Goal: Information Seeking & Learning: Learn about a topic

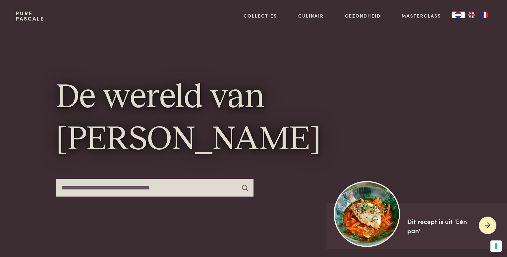
click at [490, 224] on icon at bounding box center [488, 226] width 6 height 10
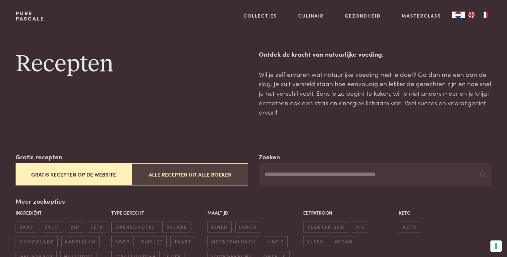
click at [188, 172] on button "Alle recepten uit alle boeken" at bounding box center [190, 174] width 116 height 22
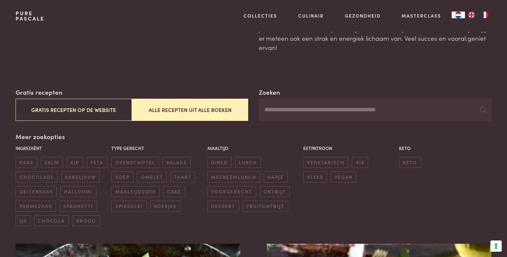
scroll to position [133, 0]
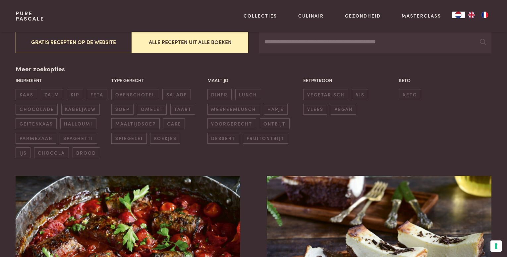
click at [292, 42] on input "Zoeken" at bounding box center [375, 42] width 233 height 23
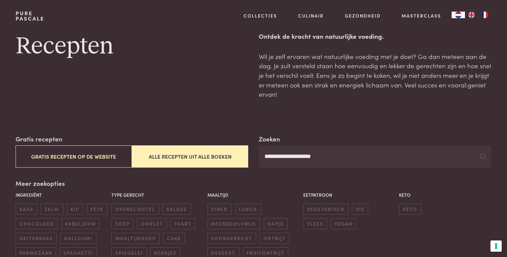
scroll to position [33, 0]
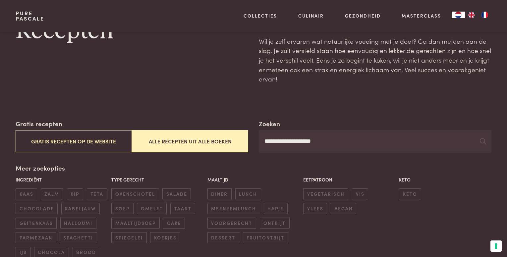
click at [326, 141] on input "**********" at bounding box center [375, 141] width 233 height 23
click at [314, 142] on input "**********" at bounding box center [375, 141] width 233 height 23
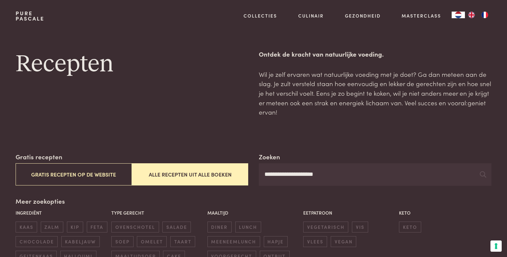
drag, startPoint x: 330, startPoint y: 174, endPoint x: 296, endPoint y: 175, distance: 33.8
click at [296, 175] on input "**********" at bounding box center [375, 174] width 233 height 23
click at [146, 175] on button "Alle recepten uit alle boeken" at bounding box center [190, 174] width 116 height 22
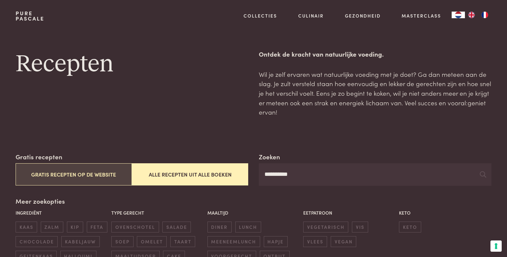
click at [88, 179] on button "Gratis recepten op de website" at bounding box center [74, 174] width 116 height 22
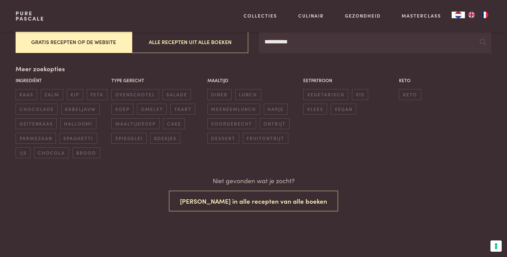
scroll to position [133, 0]
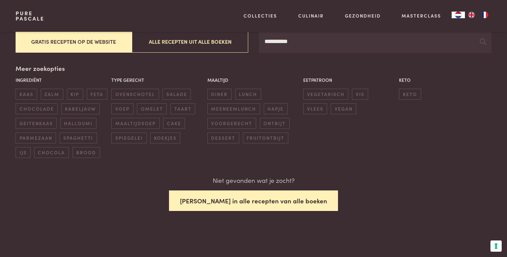
click at [269, 201] on button "Zoek in alle recepten van alle boeken" at bounding box center [253, 201] width 169 height 21
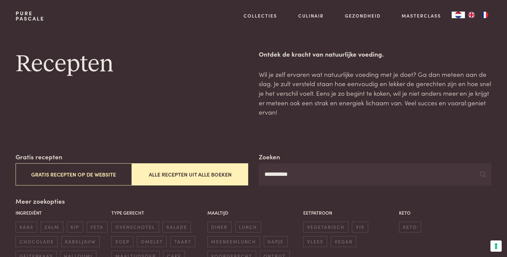
click at [192, 174] on button "Alle recepten uit alle boeken" at bounding box center [190, 174] width 116 height 22
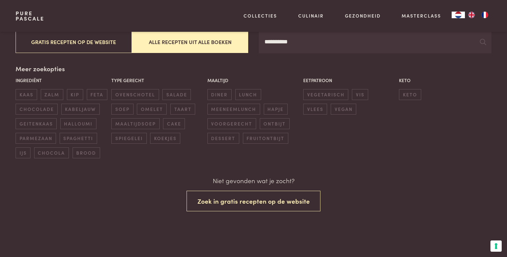
scroll to position [133, 0]
drag, startPoint x: 304, startPoint y: 44, endPoint x: 263, endPoint y: 42, distance: 41.4
click at [263, 42] on input "*********" at bounding box center [375, 41] width 233 height 23
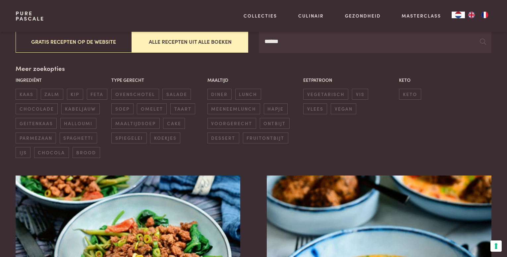
click at [489, 131] on div "Ingrediënt kaas zalm kip feta chocolade kabeljauw geitenkaas halloumi parmezaan…" at bounding box center [253, 117] width 479 height 85
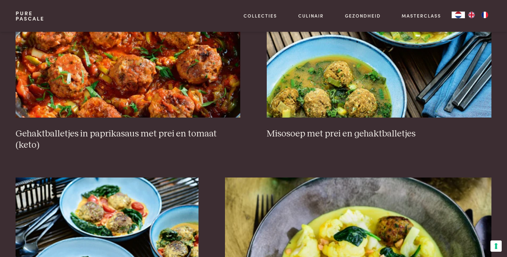
scroll to position [994, 0]
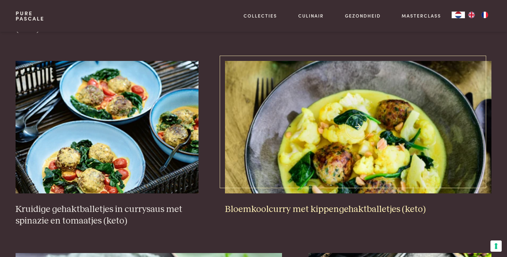
click at [378, 113] on img at bounding box center [358, 127] width 267 height 133
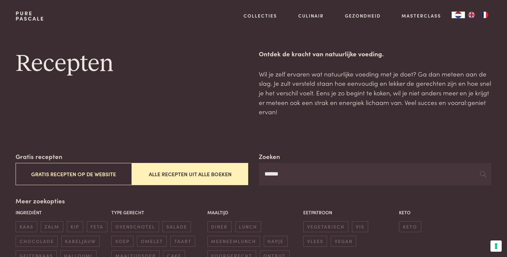
scroll to position [0, 0]
drag, startPoint x: 292, startPoint y: 175, endPoint x: 243, endPoint y: 176, distance: 49.4
click at [243, 176] on div "Zoeken ****** Gratis recepten Gratis recepten op de website Alle recepten uit a…" at bounding box center [254, 169] width 476 height 34
type input "*********"
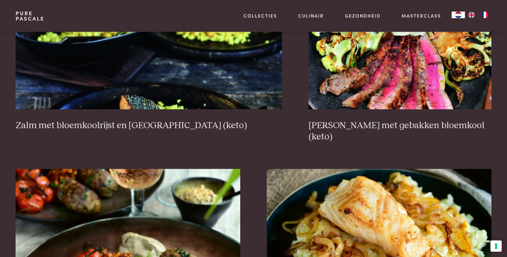
scroll to position [828, 0]
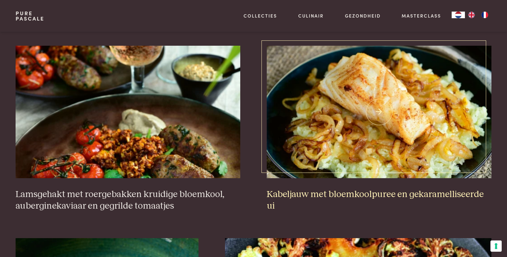
click at [362, 159] on img at bounding box center [379, 112] width 225 height 133
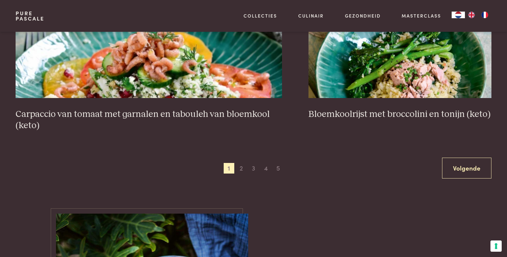
scroll to position [1292, 0]
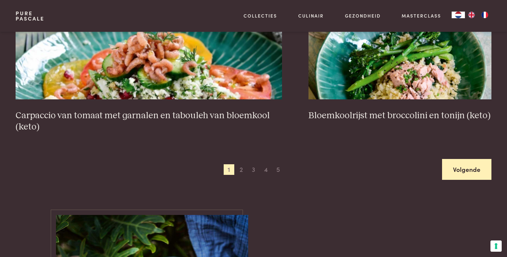
click at [452, 171] on link "Volgende" at bounding box center [466, 169] width 49 height 21
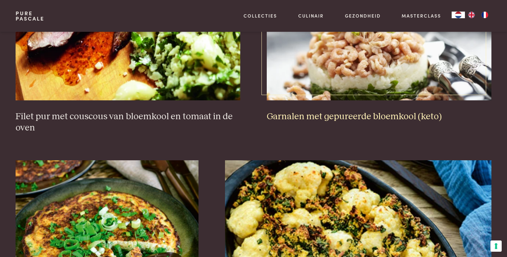
scroll to position [285, 0]
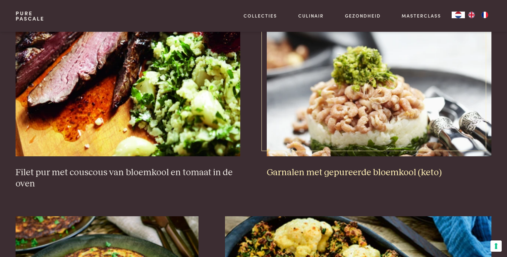
click at [325, 132] on img at bounding box center [379, 90] width 225 height 133
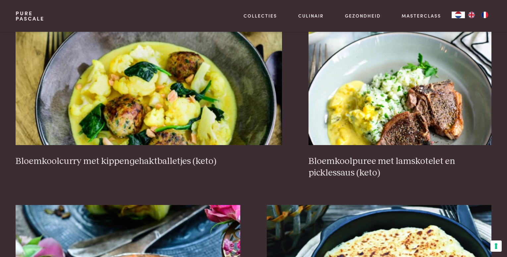
scroll to position [682, 0]
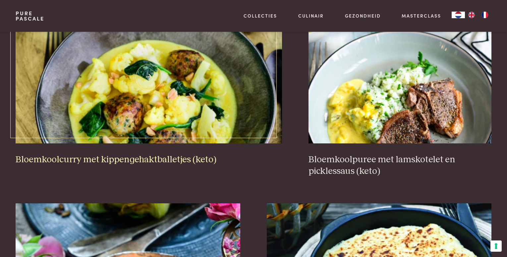
click at [102, 114] on img at bounding box center [149, 77] width 267 height 133
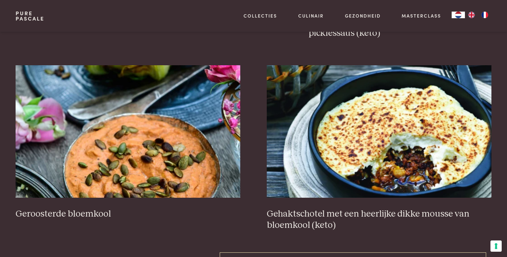
scroll to position [914, 0]
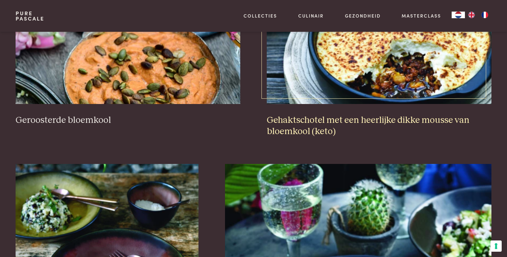
click at [421, 77] on img at bounding box center [379, 38] width 225 height 133
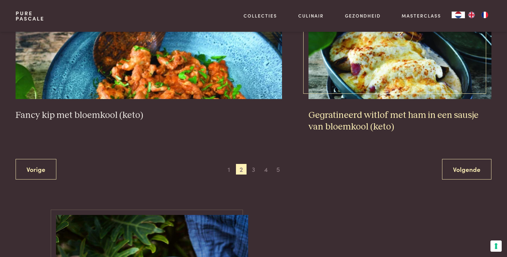
scroll to position [1312, 0]
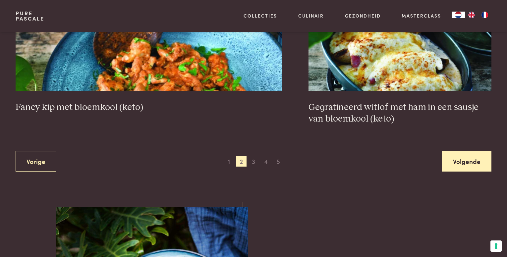
click at [472, 161] on link "Volgende" at bounding box center [466, 161] width 49 height 21
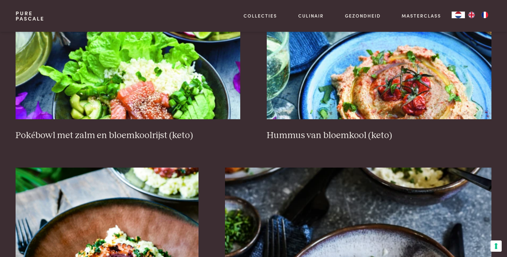
scroll to position [285, 0]
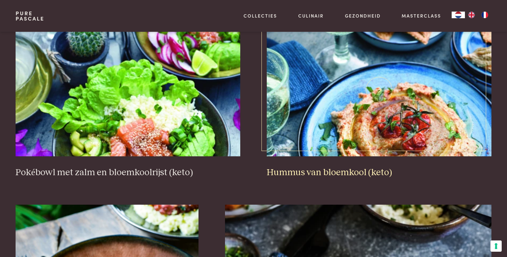
click at [392, 110] on img at bounding box center [379, 90] width 225 height 133
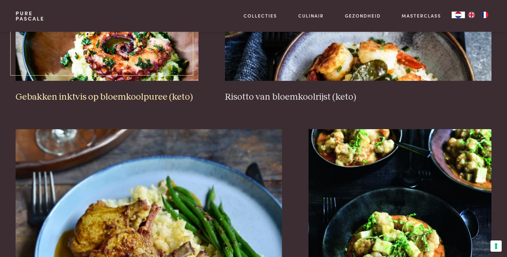
scroll to position [483, 0]
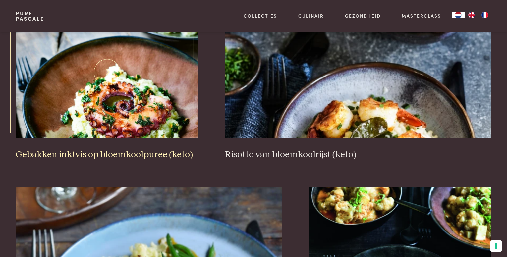
click at [122, 104] on img at bounding box center [107, 72] width 183 height 133
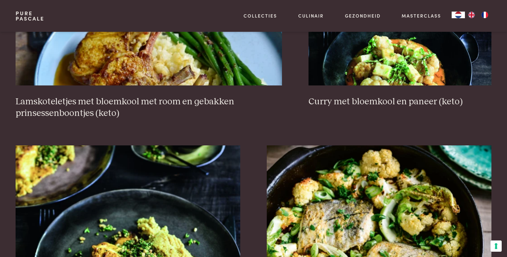
scroll to position [616, 0]
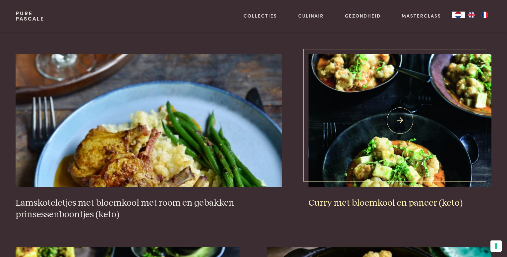
click at [415, 161] on img at bounding box center [399, 120] width 183 height 133
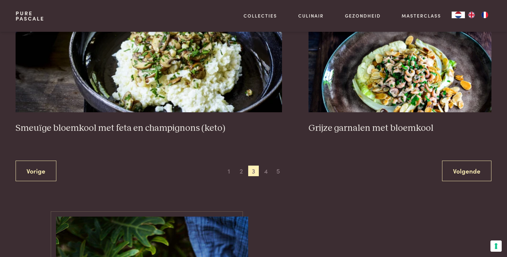
scroll to position [1245, 0]
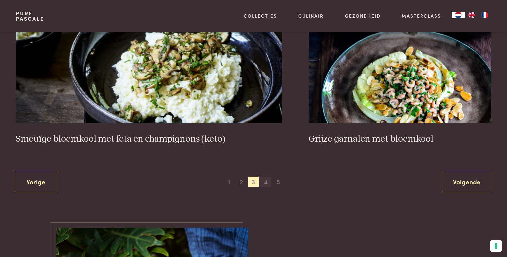
click at [268, 183] on span "4" at bounding box center [265, 182] width 11 height 11
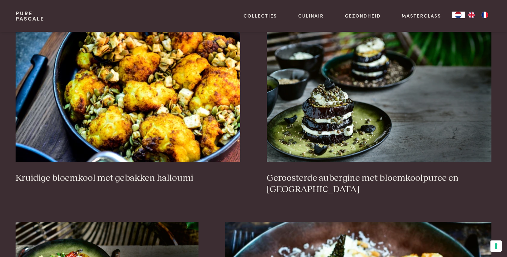
scroll to position [285, 0]
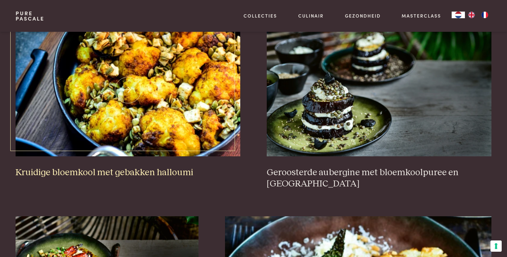
drag, startPoint x: 170, startPoint y: 114, endPoint x: 167, endPoint y: 116, distance: 3.6
click at [170, 114] on img at bounding box center [128, 90] width 225 height 133
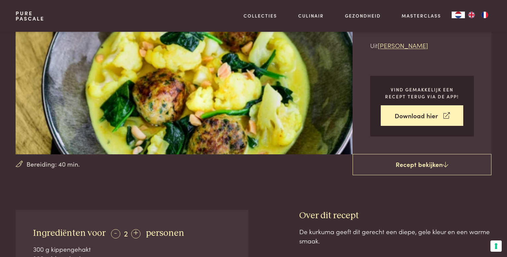
scroll to position [33, 0]
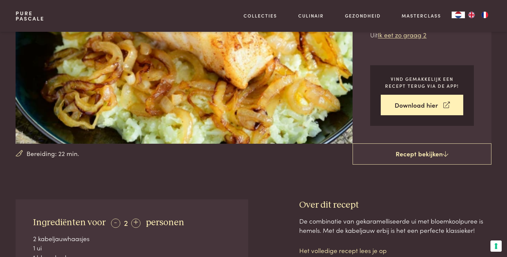
scroll to position [199, 0]
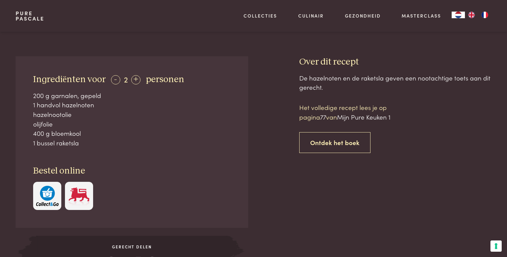
scroll to position [265, 0]
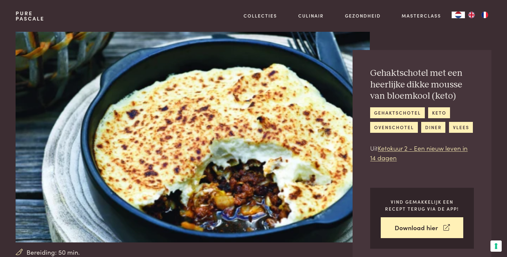
scroll to position [166, 0]
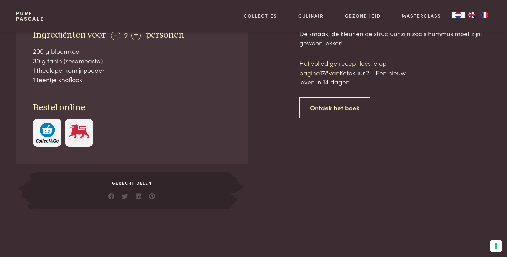
scroll to position [298, 0]
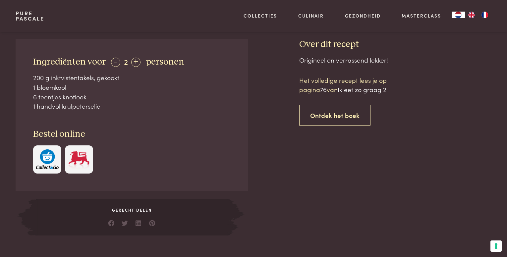
scroll to position [199, 0]
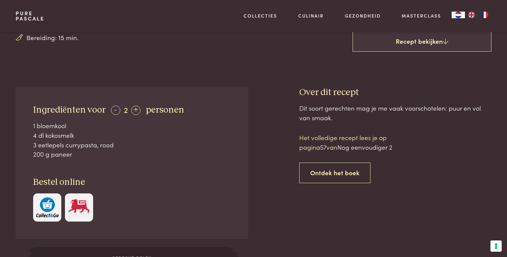
scroll to position [232, 0]
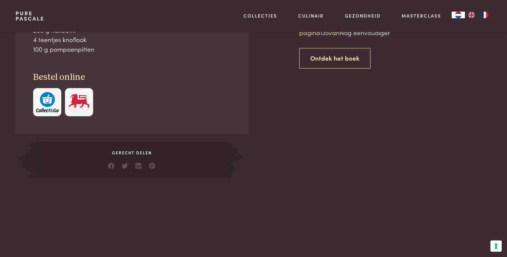
scroll to position [166, 0]
